Goal: Task Accomplishment & Management: Manage account settings

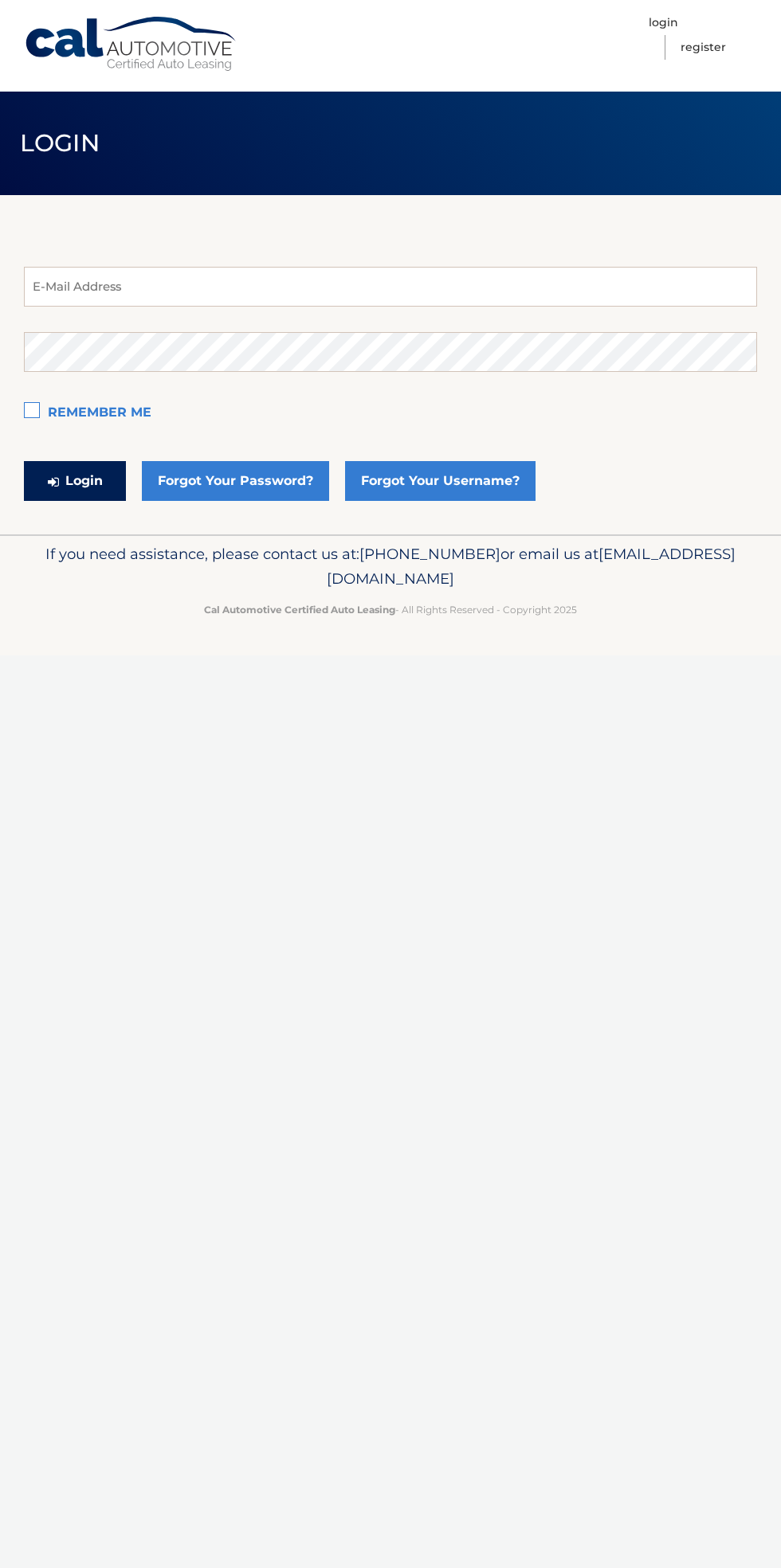
click at [66, 492] on button "Login" at bounding box center [74, 481] width 102 height 39
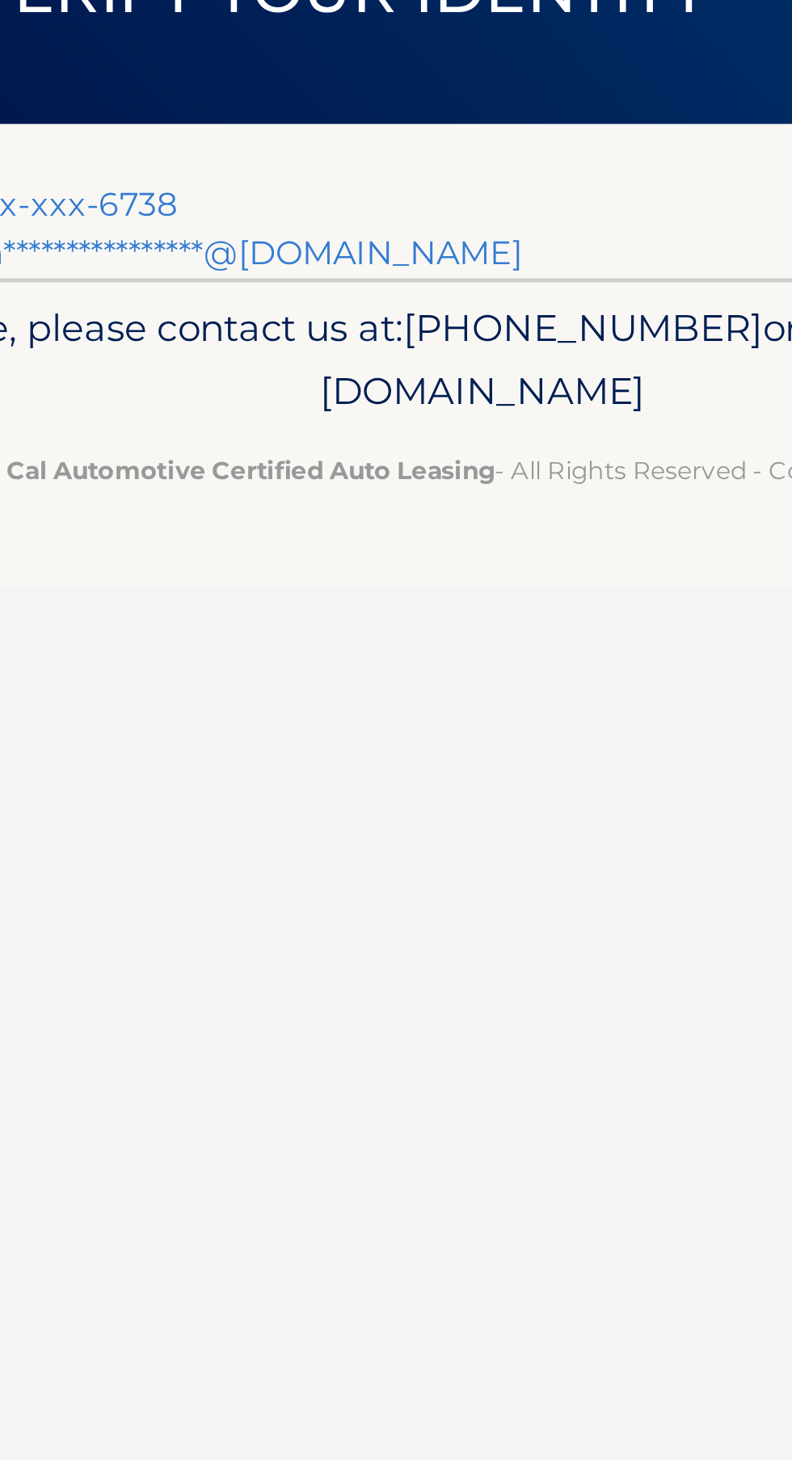
click at [259, 231] on link "Text my security code to xxx-xxx-6738" at bounding box center [149, 229] width 250 height 15
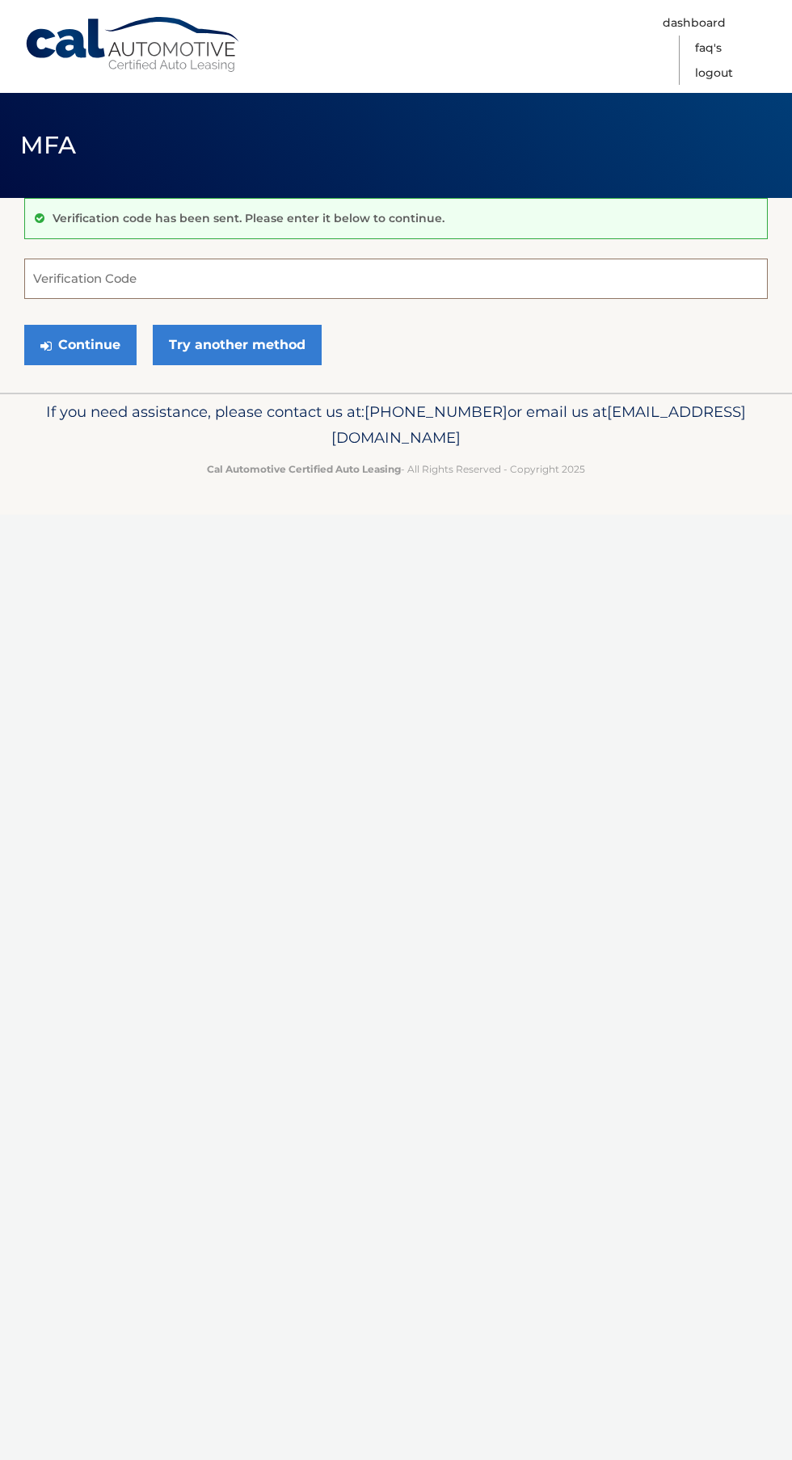
paste input "334667"
type input "334667"
click at [107, 352] on button "Continue" at bounding box center [80, 345] width 112 height 40
